Goal: Use online tool/utility: Utilize a website feature to perform a specific function

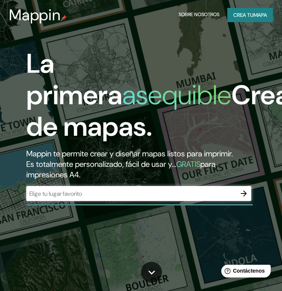
click at [74, 195] on input "text" at bounding box center [131, 194] width 210 height 9
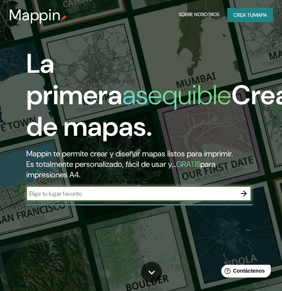
paste input "[GEOGRAPHIC_DATA]"
type input "[GEOGRAPHIC_DATA]"
click at [242, 190] on icon "button" at bounding box center [244, 193] width 9 height 9
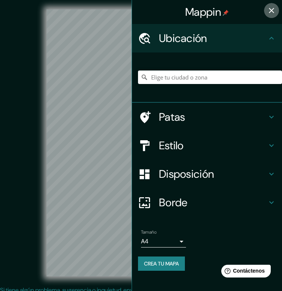
click at [272, 11] on icon "button" at bounding box center [271, 10] width 5 height 5
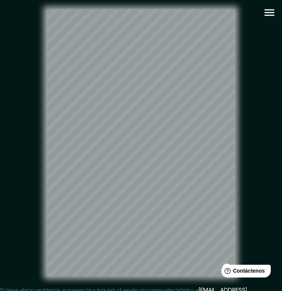
click at [113, 160] on div "© Mapbox © OpenStreetMap Improve this map" at bounding box center [141, 143] width 254 height 262
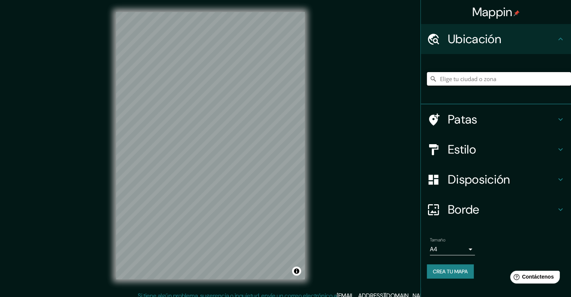
click at [288, 78] on input "Elige tu ciudad o zona" at bounding box center [499, 79] width 144 height 14
click at [288, 128] on div "© Mapbox © OpenStreetMap Improve this map" at bounding box center [210, 145] width 514 height 267
click at [288, 124] on div "© Mapbox © OpenStreetMap Improve this map" at bounding box center [210, 145] width 514 height 267
click at [69, 225] on div "© Mapbox © OpenStreetMap Improve this map" at bounding box center [210, 145] width 514 height 267
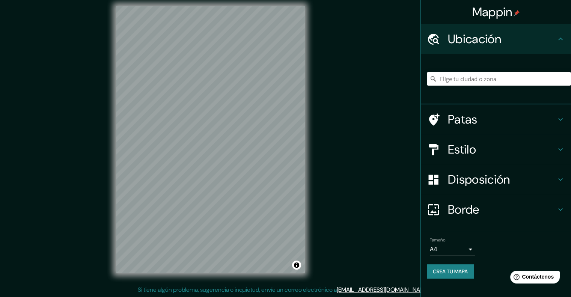
click at [288, 99] on div "© Mapbox © OpenStreetMap Improve this map" at bounding box center [210, 139] width 514 height 267
click at [83, 221] on div "© Mapbox © OpenStreetMap Improve this map" at bounding box center [210, 139] width 514 height 267
